Goal: Find specific page/section: Find specific page/section

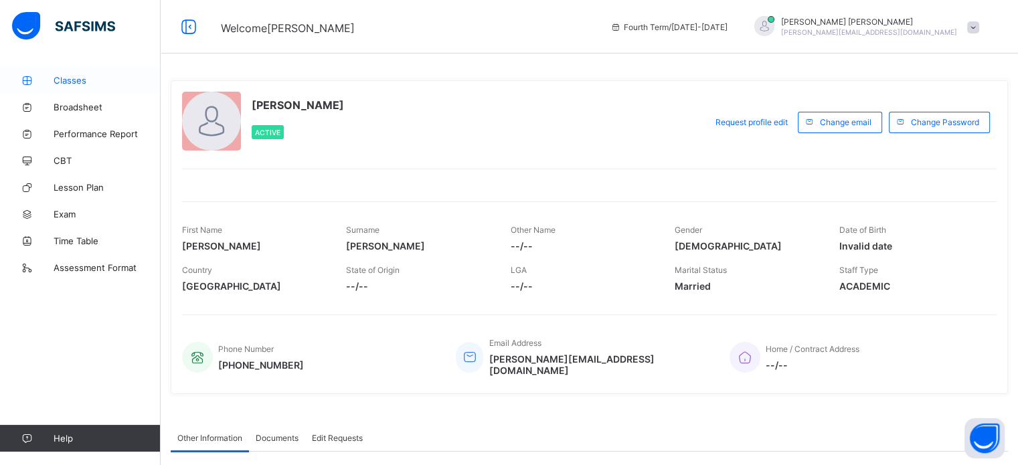
click at [75, 79] on span "Classes" at bounding box center [107, 80] width 107 height 11
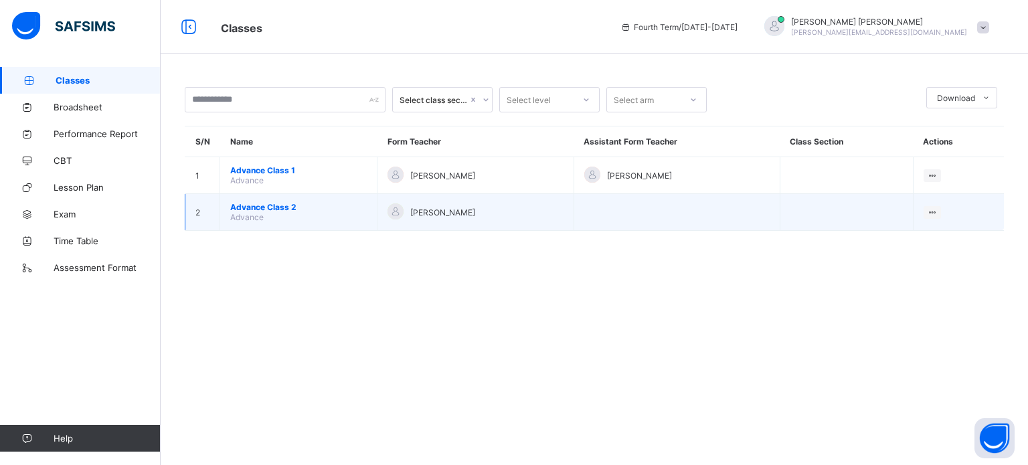
click at [268, 208] on span "Advance Class 2" at bounding box center [298, 207] width 137 height 10
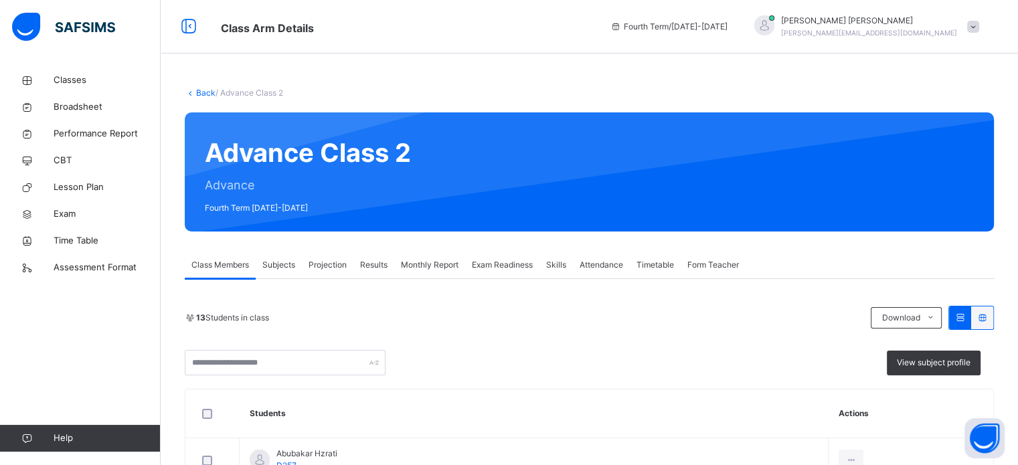
click at [327, 269] on span "Projection" at bounding box center [328, 265] width 38 height 12
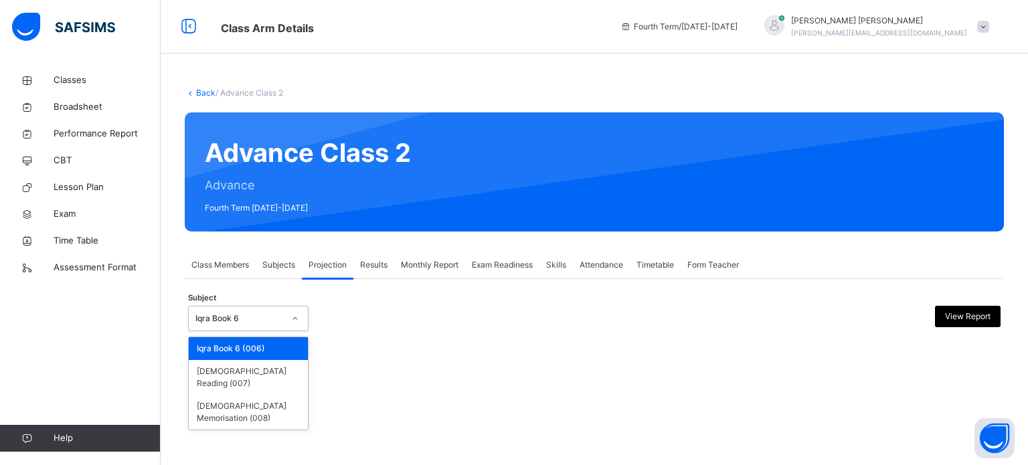
click at [262, 317] on div "Iqra Book 6" at bounding box center [239, 319] width 88 height 12
click at [247, 401] on div "[DEMOGRAPHIC_DATA] Memorisation (008)" at bounding box center [248, 412] width 119 height 35
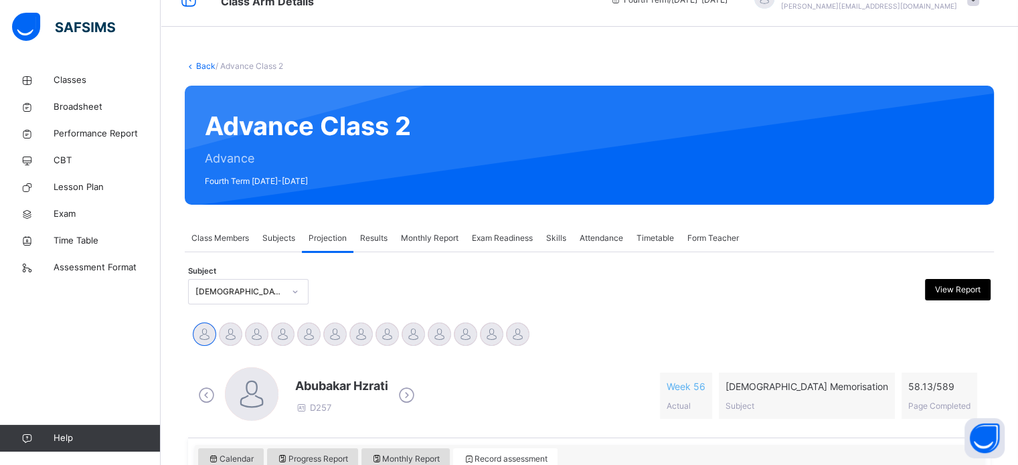
scroll to position [27, 0]
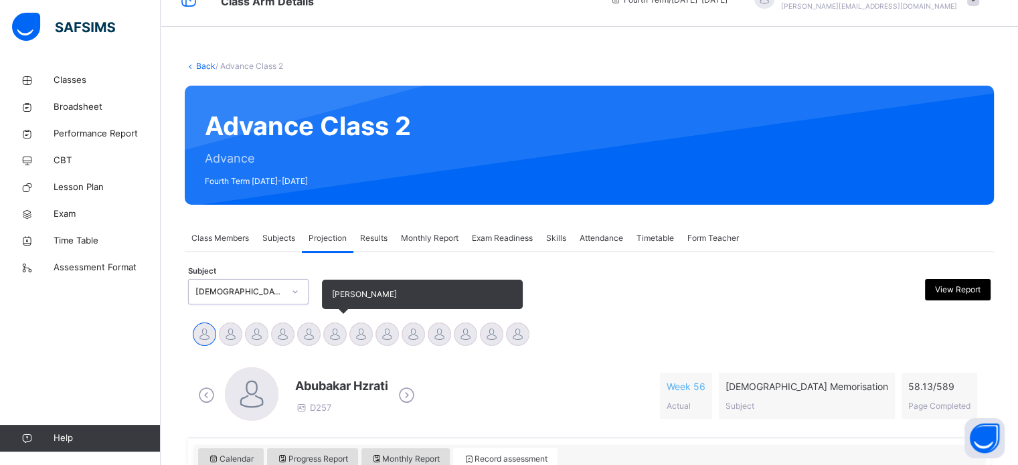
click at [341, 342] on div at bounding box center [334, 334] width 23 height 23
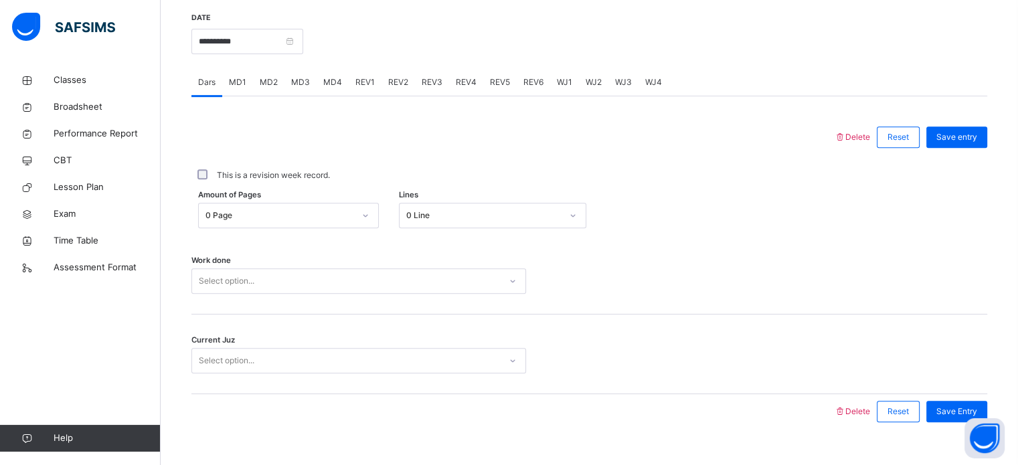
scroll to position [525, 0]
